Goal: Task Accomplishment & Management: Use online tool/utility

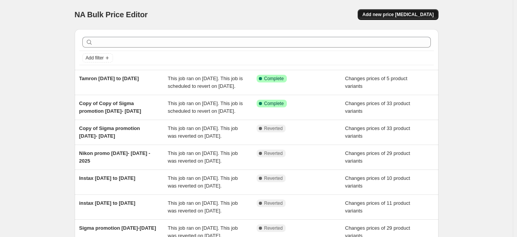
click at [415, 15] on span "Add new price [MEDICAL_DATA]" at bounding box center [397, 14] width 71 height 6
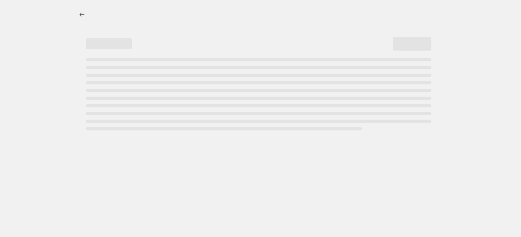
select select "percentage"
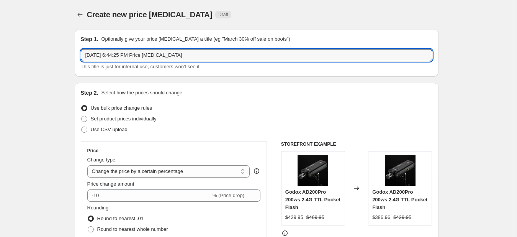
drag, startPoint x: 150, startPoint y: 56, endPoint x: 42, endPoint y: 58, distance: 108.4
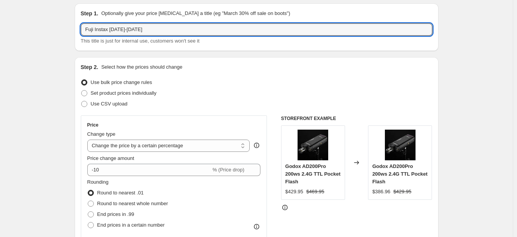
scroll to position [38, 0]
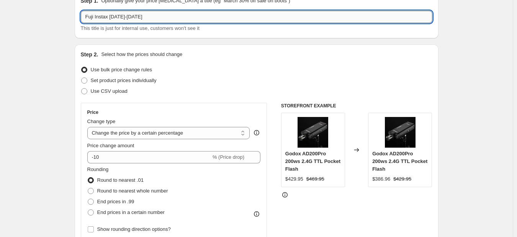
click at [126, 15] on input "Fuji Instax [DATE]-[DATE]" at bounding box center [257, 17] width 352 height 12
click at [111, 18] on input "Fuji Instax [DATE] -[DATE]" at bounding box center [257, 17] width 352 height 12
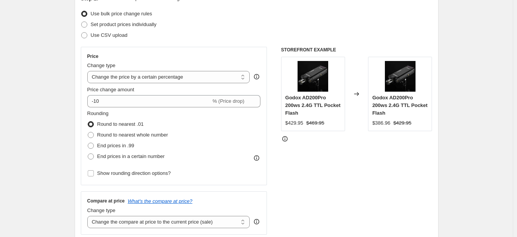
scroll to position [77, 0]
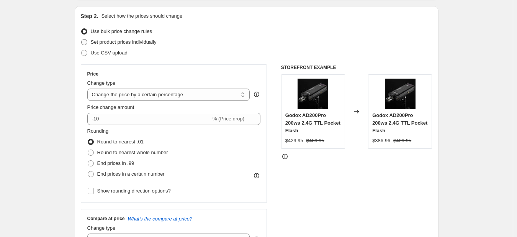
type input "Fuji Instax Promotion [DATE] -[DATE]"
click at [86, 43] on span at bounding box center [84, 42] width 6 height 6
click at [82, 39] on input "Set product prices individually" at bounding box center [81, 39] width 0 height 0
radio input "true"
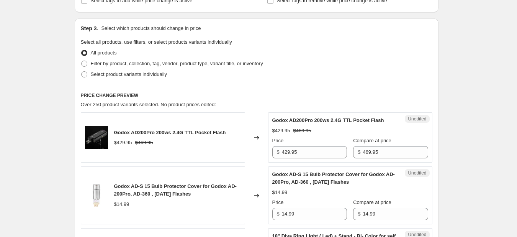
scroll to position [153, 0]
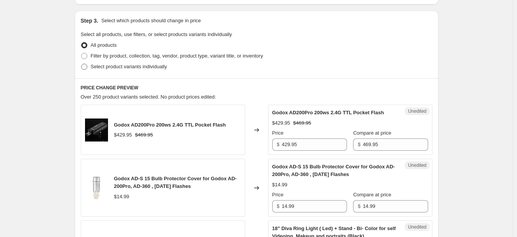
click at [87, 66] on span at bounding box center [84, 67] width 6 height 6
click at [82, 64] on input "Select product variants individually" at bounding box center [81, 64] width 0 height 0
radio input "true"
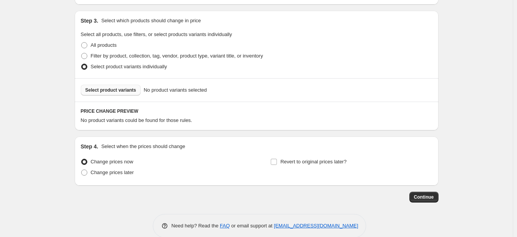
click at [95, 92] on span "Select product variants" at bounding box center [110, 90] width 51 height 6
